Goal: Information Seeking & Learning: Understand process/instructions

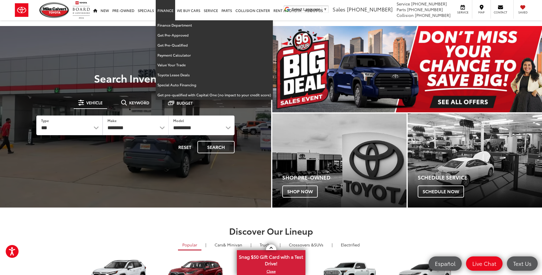
click at [165, 9] on link "Finance" at bounding box center [165, 10] width 19 height 20
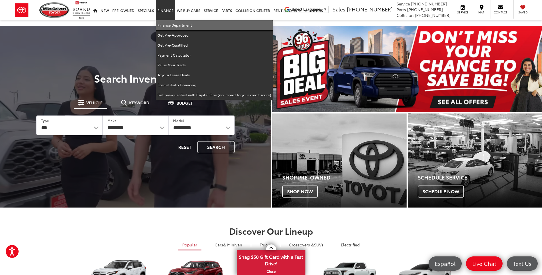
click at [171, 22] on link "Finance Department" at bounding box center [214, 25] width 117 height 10
